Goal: Task Accomplishment & Management: Complete application form

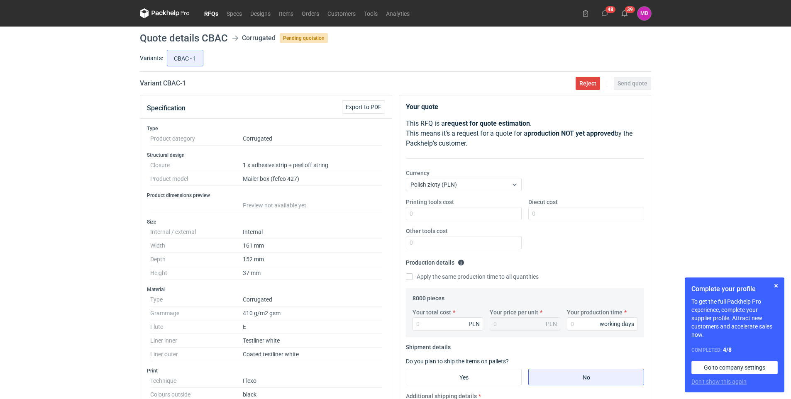
scroll to position [59, 0]
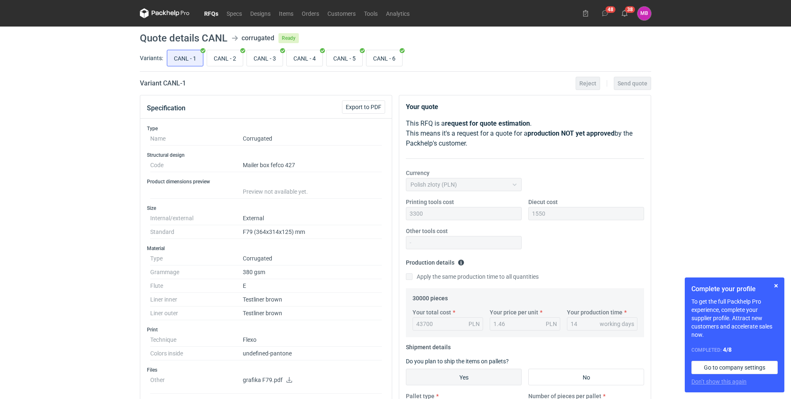
click at [211, 14] on link "RFQs" at bounding box center [211, 13] width 22 height 10
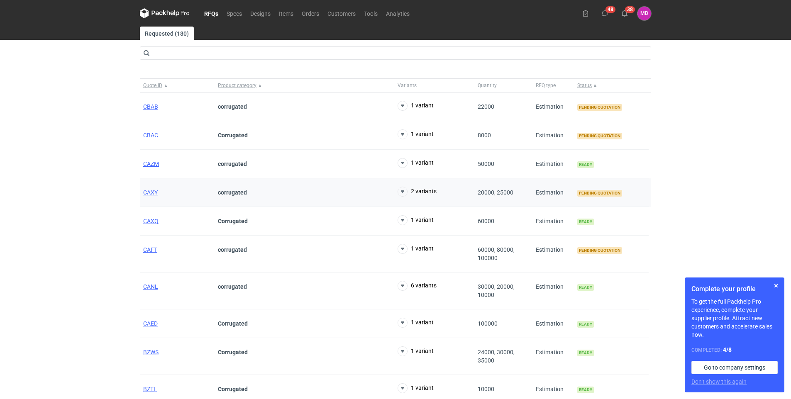
click at [225, 192] on strong "corrugated" at bounding box center [232, 192] width 29 height 7
click at [143, 191] on span "CAXY" at bounding box center [150, 192] width 15 height 7
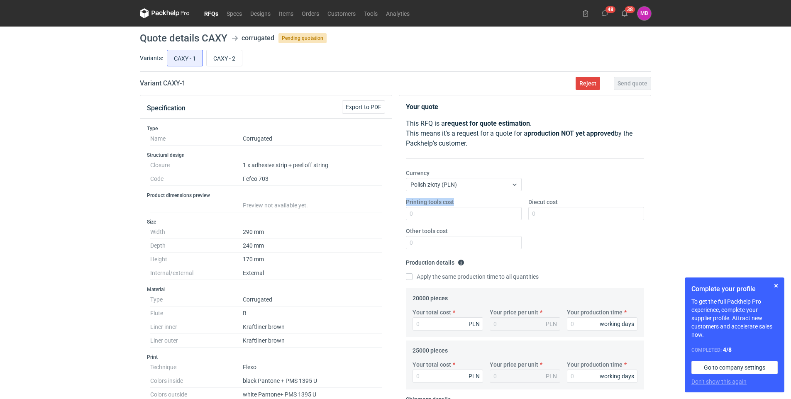
drag, startPoint x: 405, startPoint y: 200, endPoint x: 457, endPoint y: 200, distance: 51.5
click at [457, 200] on div "Printing tools cost" at bounding box center [464, 209] width 122 height 22
click at [449, 215] on input "Printing tools cost" at bounding box center [464, 213] width 116 height 13
type input "3600"
type input "2100"
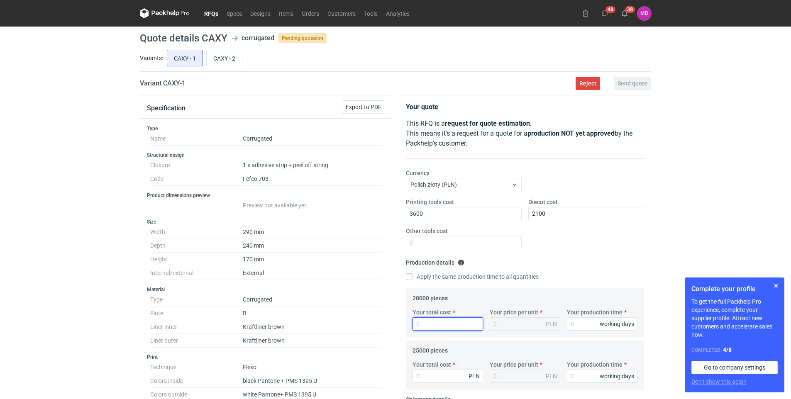
click at [436, 326] on input "Your total cost" at bounding box center [448, 324] width 71 height 13
click at [439, 330] on input "Your total cost" at bounding box center [448, 324] width 71 height 13
type input "45760"
type input "2.29"
type input "45760"
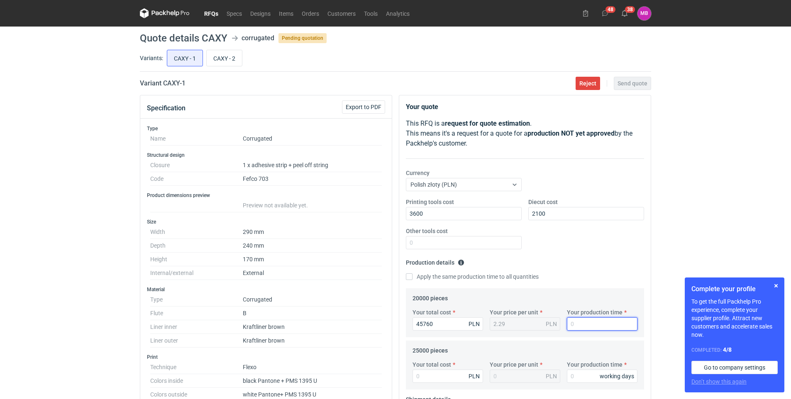
drag, startPoint x: 581, startPoint y: 323, endPoint x: 550, endPoint y: 324, distance: 30.7
click at [552, 324] on div "Your total cost 45760 PLN Your price per unit 2.29 PLN Your production time wor…" at bounding box center [525, 322] width 232 height 29
type input "13"
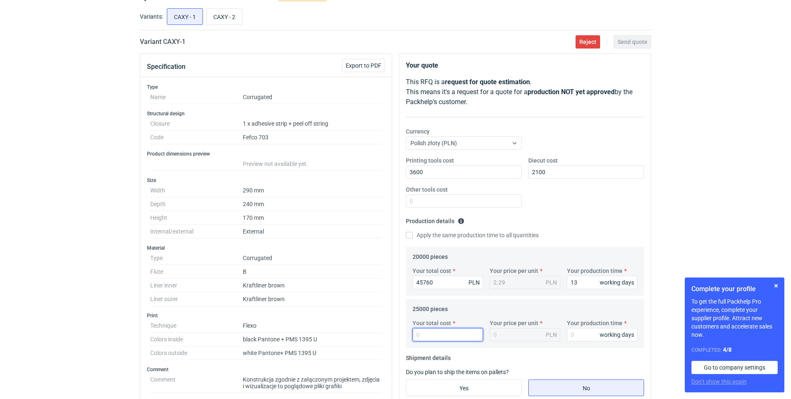
click at [442, 335] on input "Your total cost" at bounding box center [448, 334] width 71 height 13
type input "553"
type input "0.02"
type input "55375"
type input "2.22"
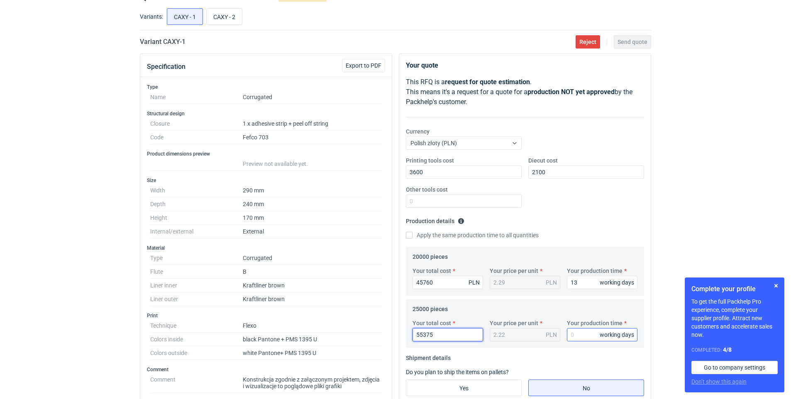
type input "55375"
drag, startPoint x: 580, startPoint y: 334, endPoint x: 559, endPoint y: 332, distance: 21.6
click at [558, 332] on div "Your total cost 55375 PLN Your price per unit 2.22 PLN Your production time wor…" at bounding box center [525, 333] width 232 height 29
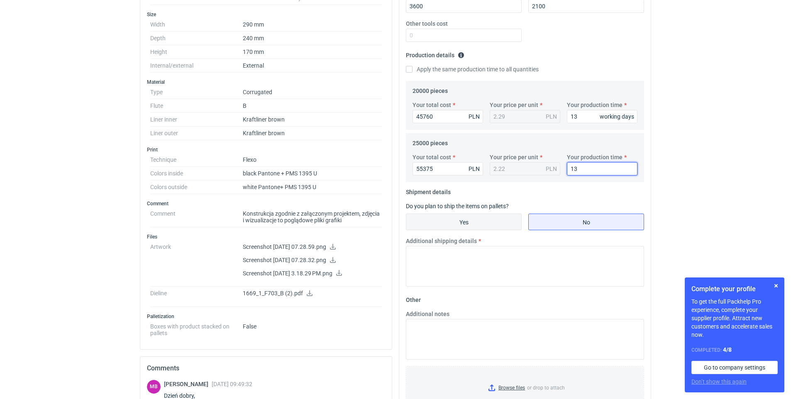
type input "13"
click at [485, 226] on input "Yes" at bounding box center [463, 222] width 115 height 16
radio input "true"
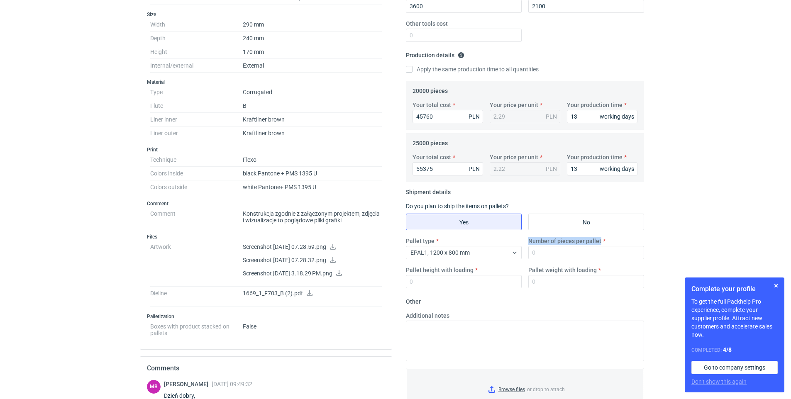
drag, startPoint x: 528, startPoint y: 240, endPoint x: 599, endPoint y: 240, distance: 71.0
click at [599, 240] on div "Number of pieces per pallet" at bounding box center [586, 248] width 122 height 22
copy label "Number of pieces per pallet"
click at [559, 254] on input "Number of pieces per pallet" at bounding box center [586, 252] width 116 height 13
type input "800"
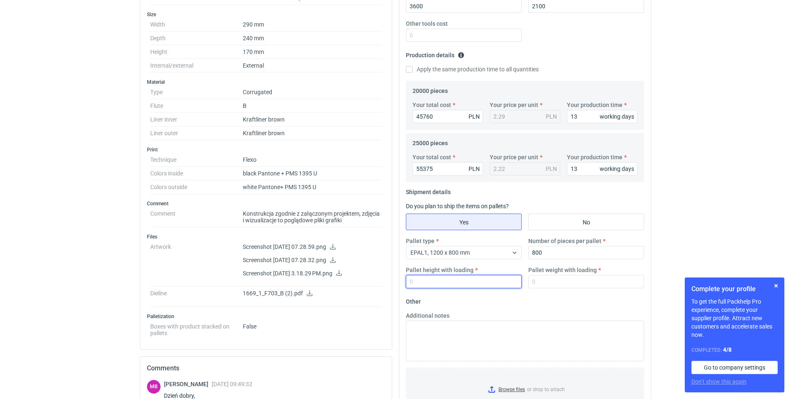
click at [469, 278] on input "Pallet height with loading" at bounding box center [464, 281] width 116 height 13
type input "180"
click at [562, 282] on input "Pallet weight with loading" at bounding box center [586, 281] width 116 height 13
type input "300"
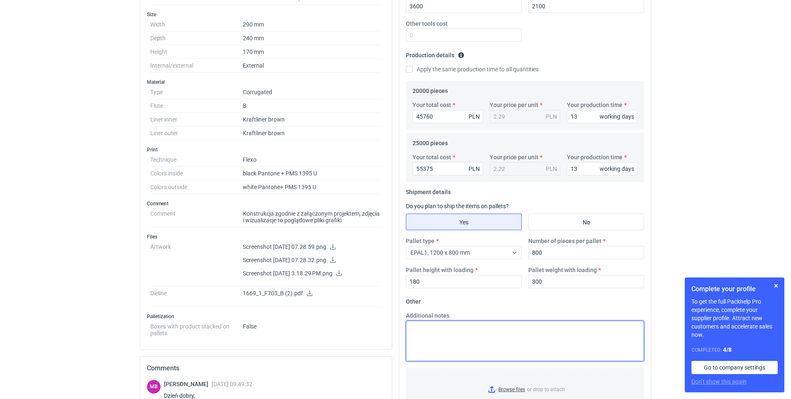
click at [488, 325] on textarea "Additional notes" at bounding box center [525, 341] width 238 height 41
click at [451, 338] on textarea "bez magazynowania EXW, konfiguracja" at bounding box center [525, 341] width 238 height 41
paste textarea "0000891526"
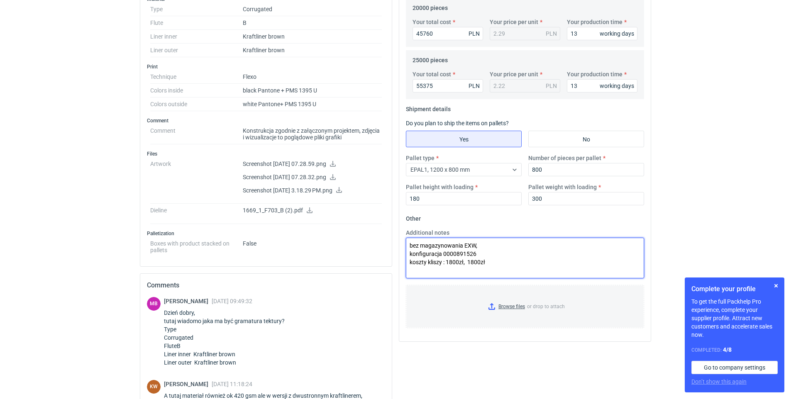
type textarea "bez magazynowania EXW, konfiguracja 0000891526 koszty kliszy : 1800zł, 1800zł"
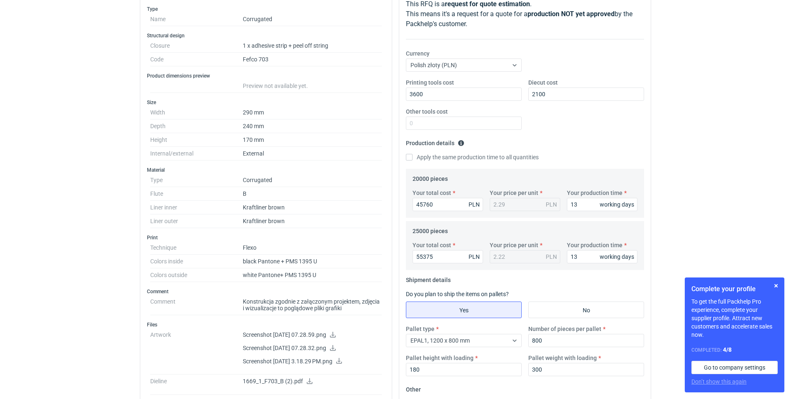
scroll to position [0, 0]
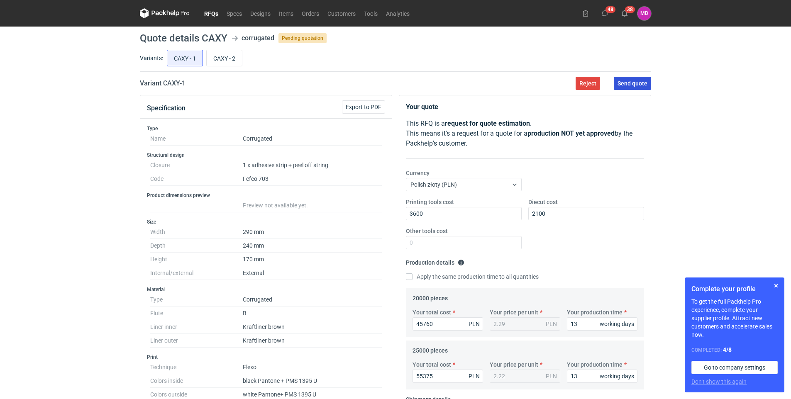
click at [641, 82] on span "Send quote" at bounding box center [633, 84] width 30 height 6
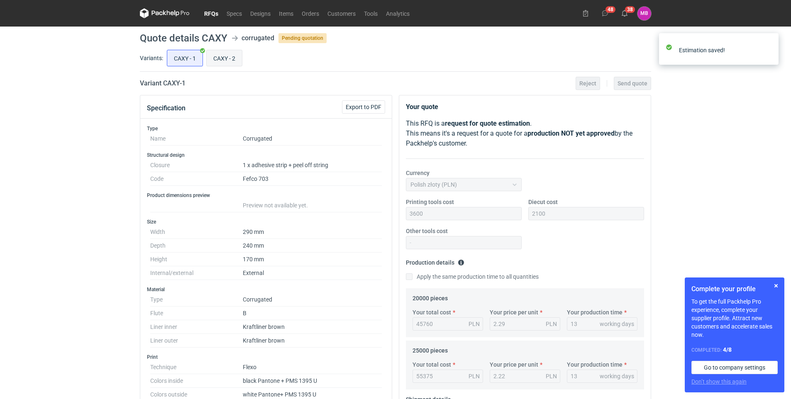
click at [218, 62] on input "CAXY - 2" at bounding box center [224, 58] width 35 height 16
radio input "true"
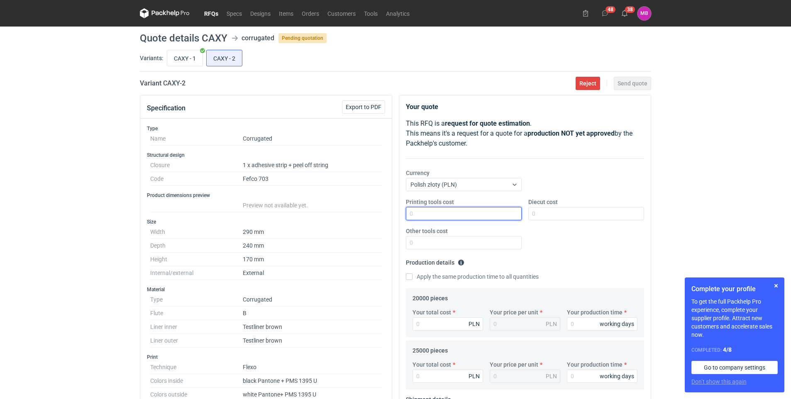
click at [435, 215] on input "Printing tools cost" at bounding box center [464, 213] width 116 height 13
drag, startPoint x: 432, startPoint y: 213, endPoint x: 431, endPoint y: 205, distance: 7.9
click at [432, 213] on input "Printing tools cost" at bounding box center [464, 213] width 116 height 13
type input "3600"
type input "2100"
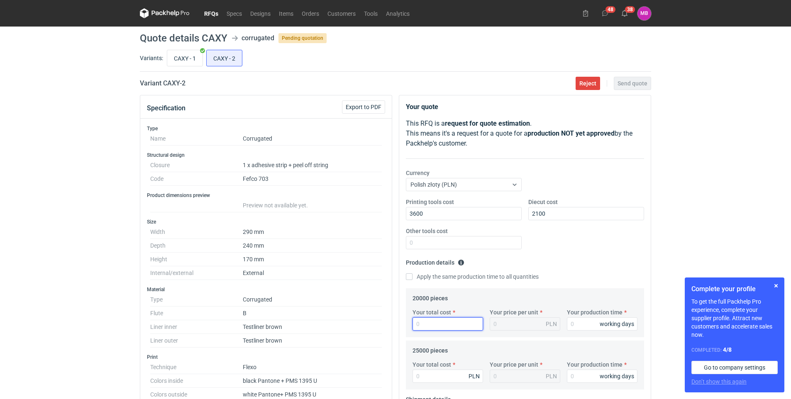
click at [449, 322] on input "Your total cost" at bounding box center [448, 324] width 71 height 13
click at [440, 322] on input "Your total cost" at bounding box center [448, 324] width 71 height 13
type input "41700"
type input "2.09"
drag, startPoint x: 582, startPoint y: 324, endPoint x: 557, endPoint y: 324, distance: 24.9
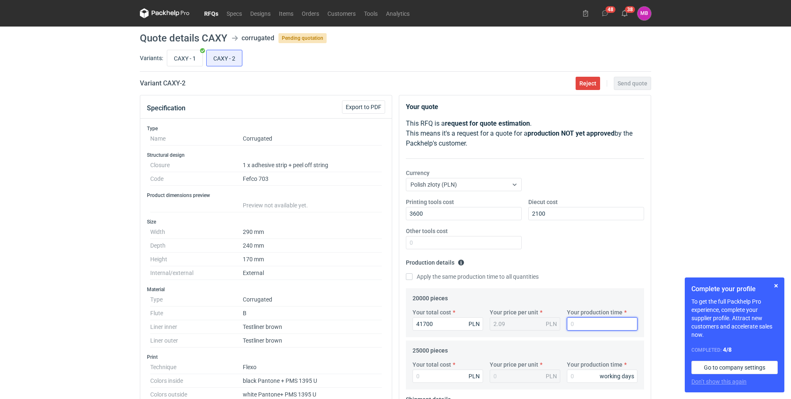
click at [557, 324] on div "Your total cost 41700 PLN Your price per unit 2.09 PLN Your production time wor…" at bounding box center [525, 322] width 232 height 29
type input "13"
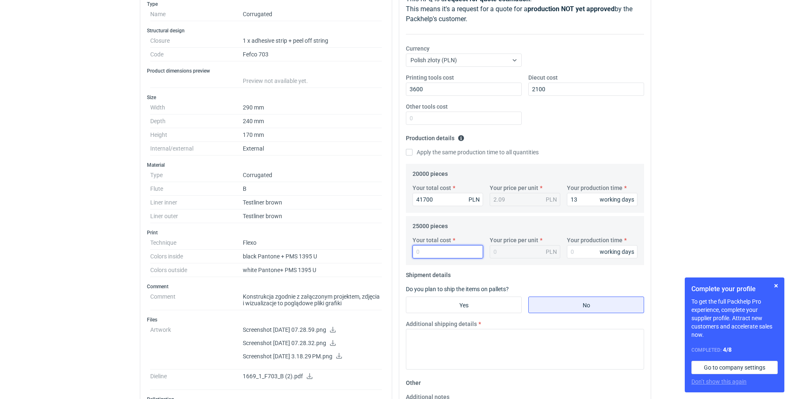
click at [434, 249] on input "Your total cost" at bounding box center [448, 251] width 71 height 13
type input "50300"
type input "2.01"
drag, startPoint x: 576, startPoint y: 256, endPoint x: 564, endPoint y: 255, distance: 12.9
click at [564, 255] on div "Your production time working days" at bounding box center [602, 247] width 77 height 22
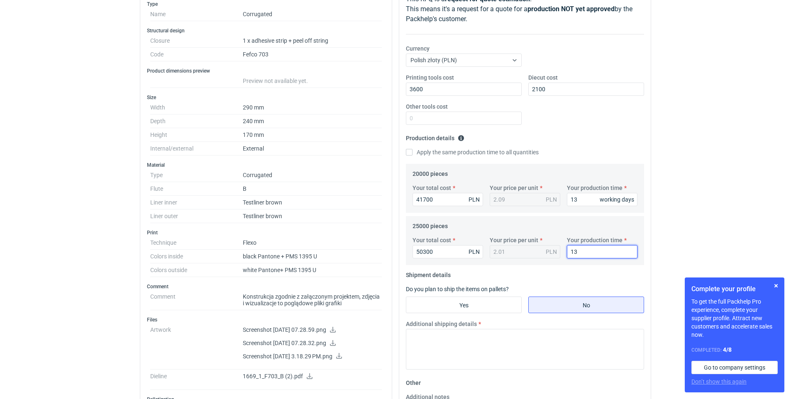
type input "13"
click at [496, 298] on input "Yes" at bounding box center [463, 305] width 115 height 16
radio input "true"
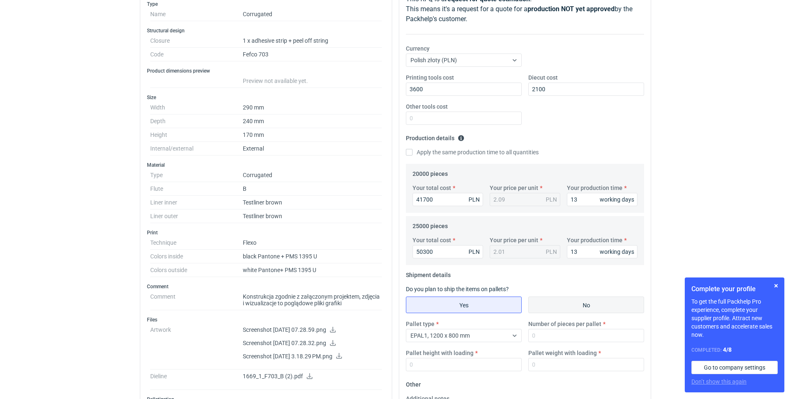
scroll to position [208, 0]
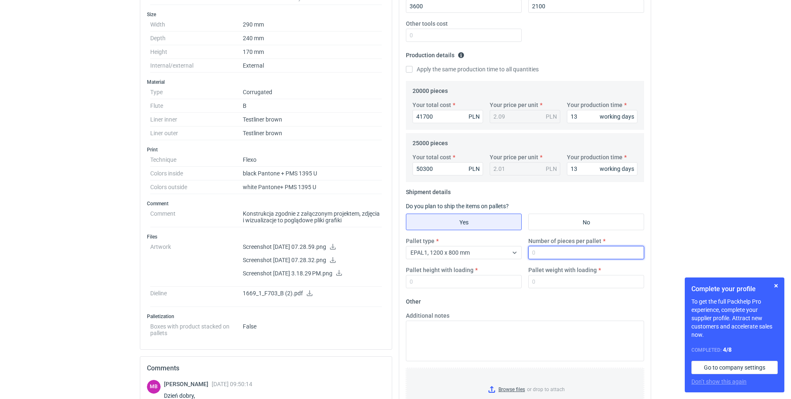
click at [552, 255] on input "Number of pieces per pallet" at bounding box center [586, 252] width 116 height 13
type input "800"
type input "180"
type input "300"
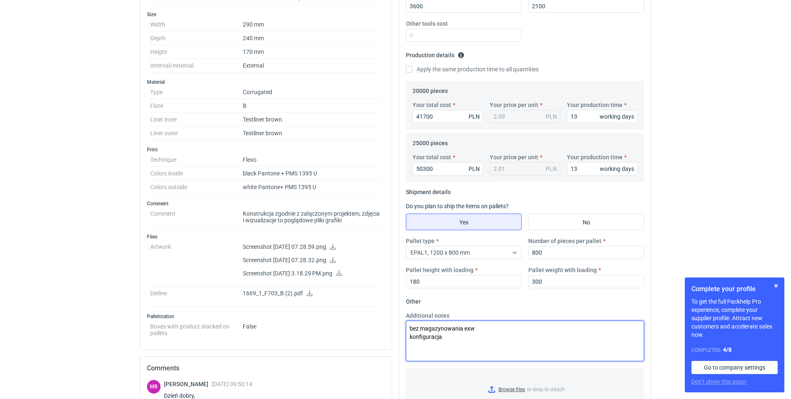
click at [463, 334] on textarea "bez magazynowania exw konfiguracja" at bounding box center [525, 341] width 238 height 41
paste textarea "0000891527"
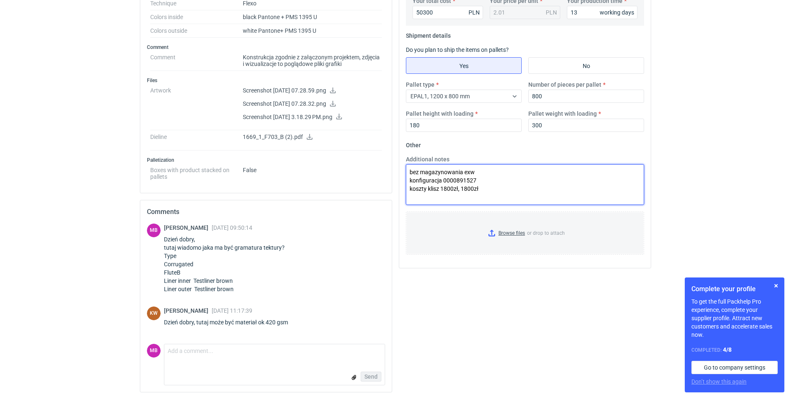
scroll to position [115, 0]
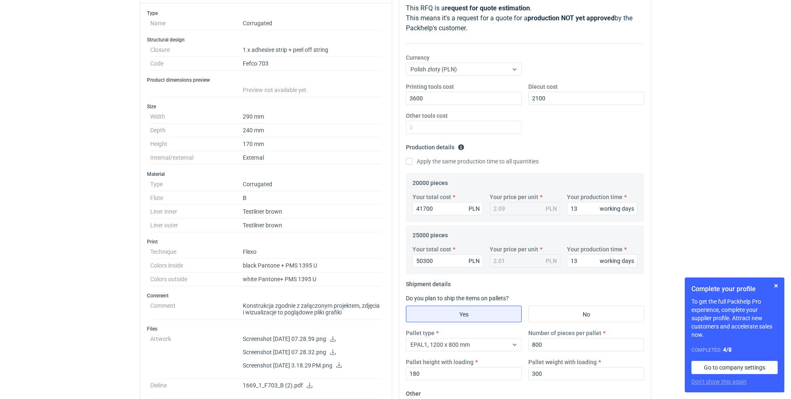
type textarea "bez magazynowania exw konfiguracja 0000891527 koszty klisz 1800zł, 1800zł"
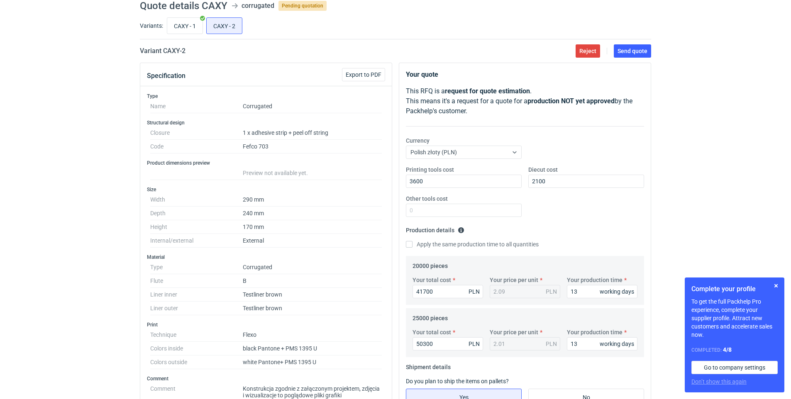
scroll to position [0, 0]
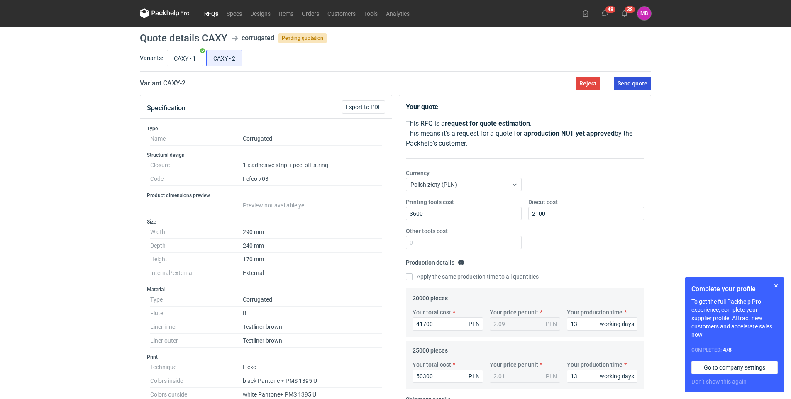
drag, startPoint x: 636, startPoint y: 80, endPoint x: 643, endPoint y: 95, distance: 16.9
click at [636, 81] on span "Send quote" at bounding box center [633, 84] width 30 height 6
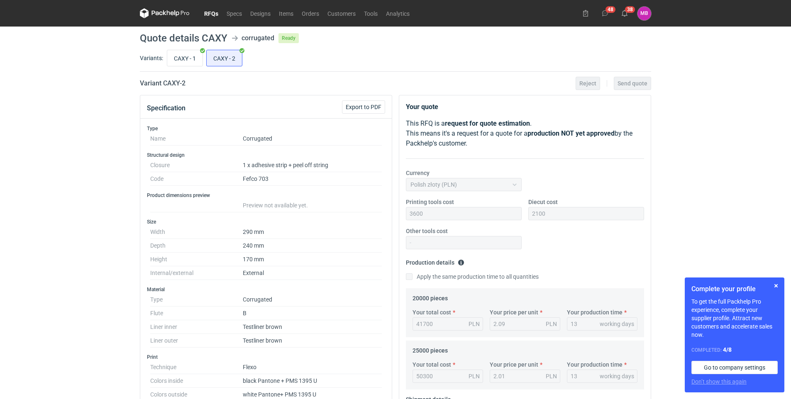
click at [211, 19] on nav "RFQs Specs Designs Items Orders Customers Tools Analytics" at bounding box center [277, 13] width 274 height 27
click at [210, 12] on link "RFQs" at bounding box center [211, 13] width 22 height 10
